Goal: Check status: Check status

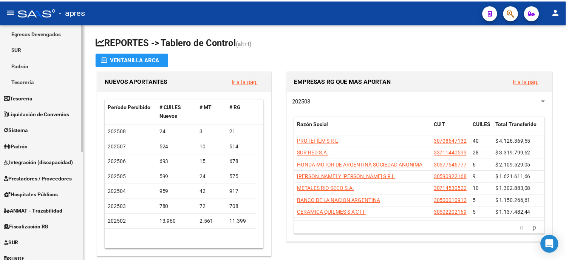
scroll to position [84, 0]
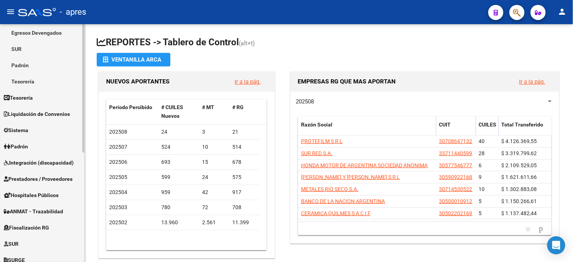
drag, startPoint x: 45, startPoint y: 225, endPoint x: 45, endPoint y: 212, distance: 12.5
click at [45, 225] on span "Fiscalización RG" at bounding box center [26, 228] width 45 height 8
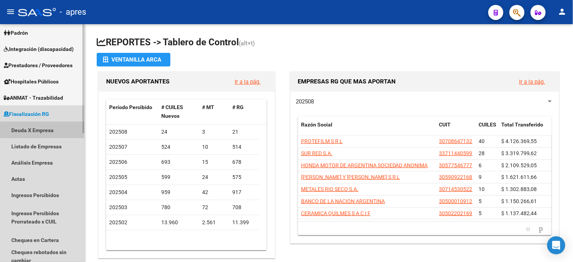
click at [39, 127] on link "Deuda X Empresa" at bounding box center [42, 130] width 84 height 16
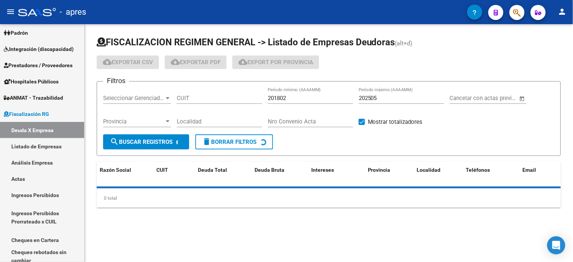
click at [220, 96] on input "CUIT" at bounding box center [219, 98] width 85 height 7
paste input "66-72"
type input "66-72"
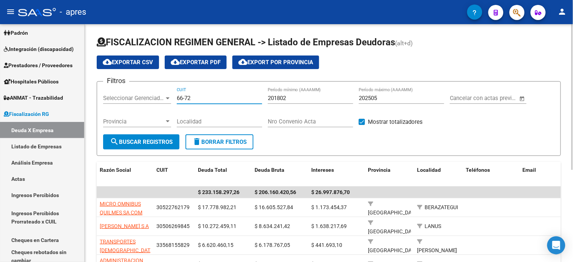
click at [221, 96] on input "66-72" at bounding box center [219, 98] width 85 height 7
paste input "33-70882526-9"
type input "33-70882526-9"
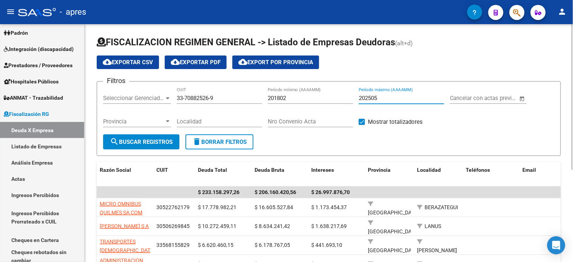
click at [398, 97] on input "202505" at bounding box center [401, 98] width 85 height 7
type input "202507"
click at [176, 138] on button "search Buscar Registros" at bounding box center [141, 142] width 76 height 15
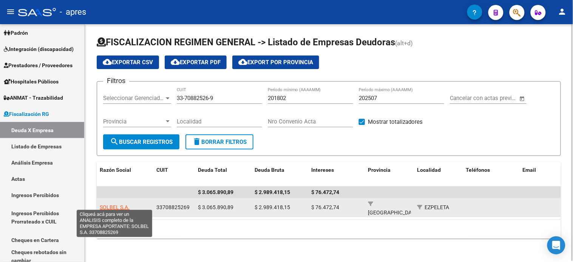
click at [122, 205] on span "SOLBEL S.A." at bounding box center [115, 208] width 30 height 6
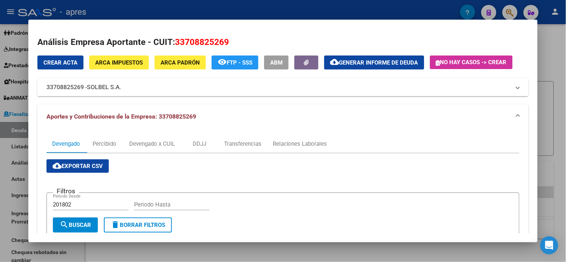
click at [354, 65] on span "Generar informe de deuda" at bounding box center [378, 62] width 79 height 7
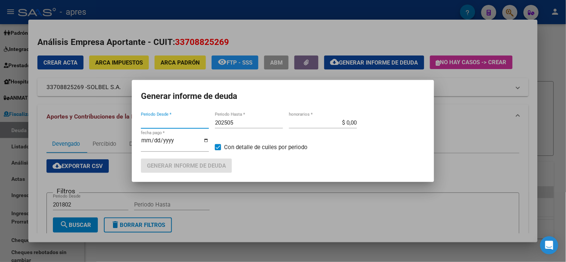
type input "201802"
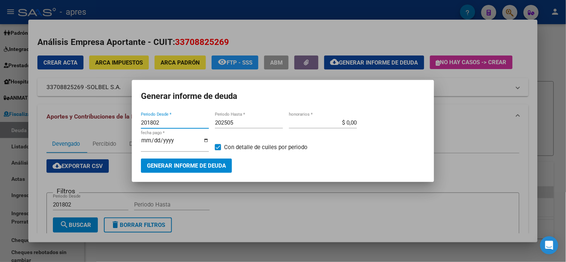
click at [247, 126] on input "202505" at bounding box center [249, 122] width 68 height 7
type input "202507"
click at [213, 167] on span "Generar informe de deuda" at bounding box center [186, 166] width 79 height 7
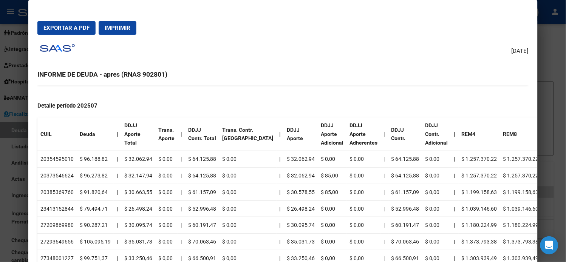
scroll to position [210, 0]
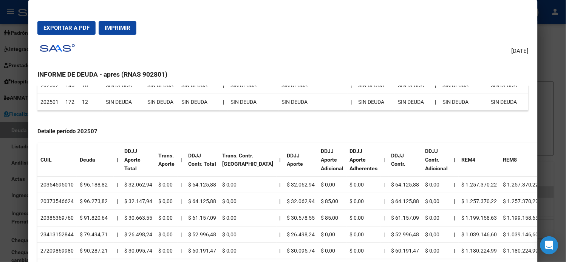
click at [57, 186] on td "20354595010" at bounding box center [56, 185] width 39 height 17
copy td "20354595010"
click at [43, 183] on td "20354595010" at bounding box center [56, 185] width 39 height 17
drag, startPoint x: 42, startPoint y: 183, endPoint x: 66, endPoint y: 184, distance: 23.5
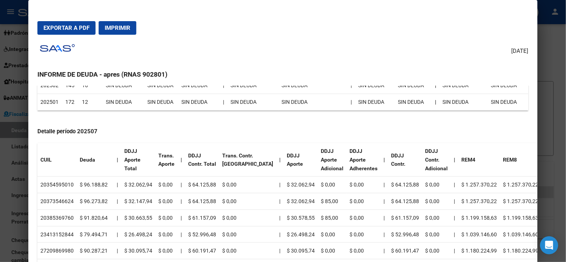
click at [66, 184] on td "20354595010" at bounding box center [56, 185] width 39 height 17
copy td "35459501"
